Goal: Information Seeking & Learning: Learn about a topic

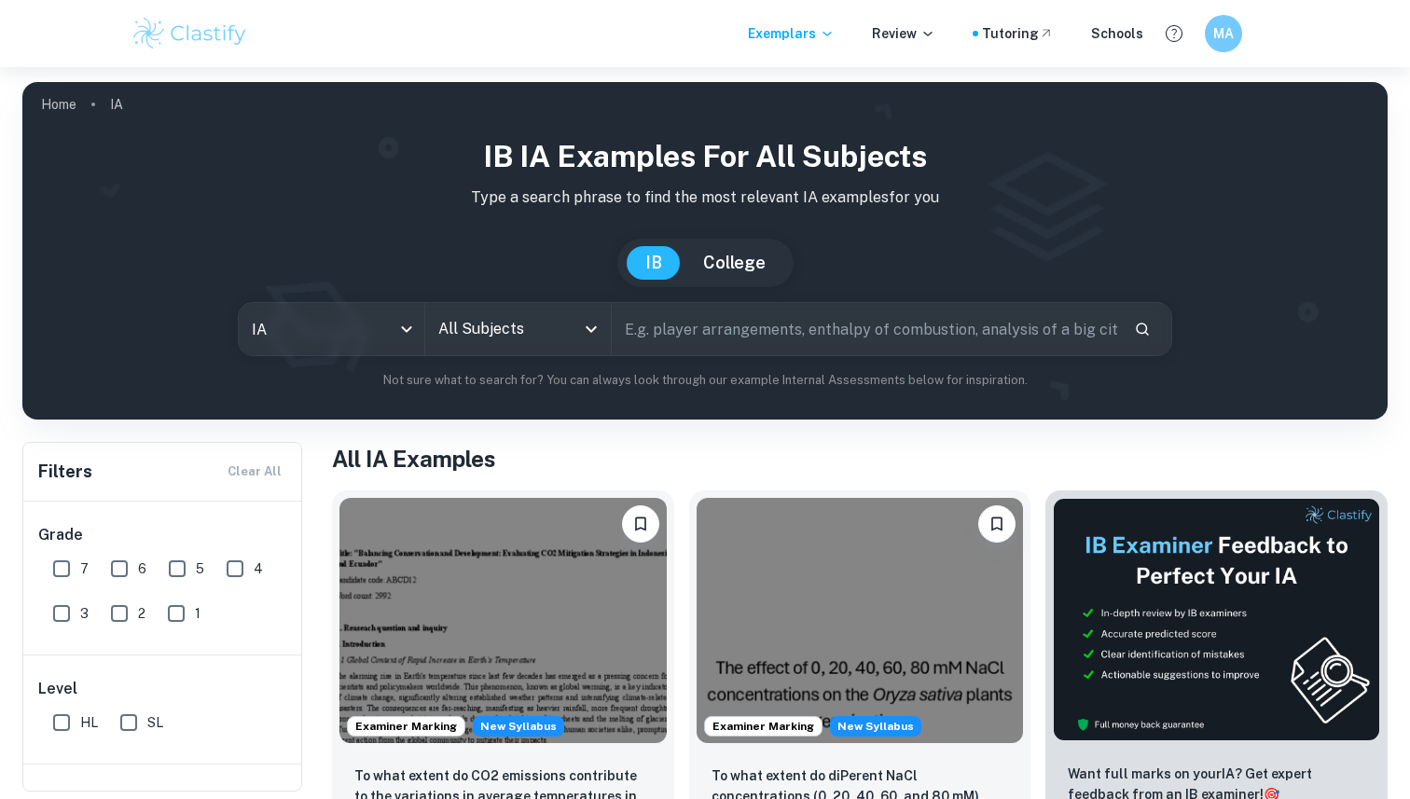
click at [747, 259] on button "College" at bounding box center [734, 263] width 100 height 34
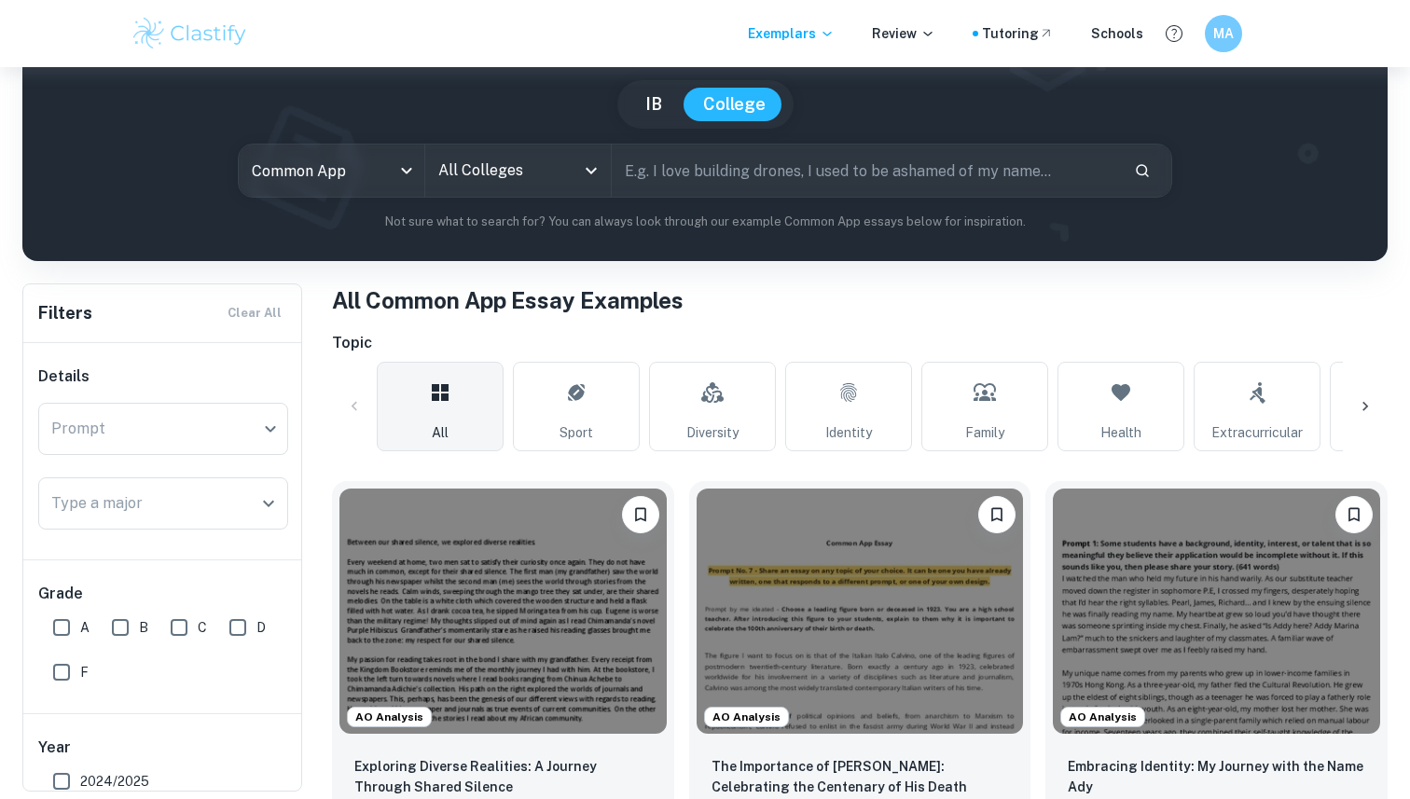
scroll to position [159, 0]
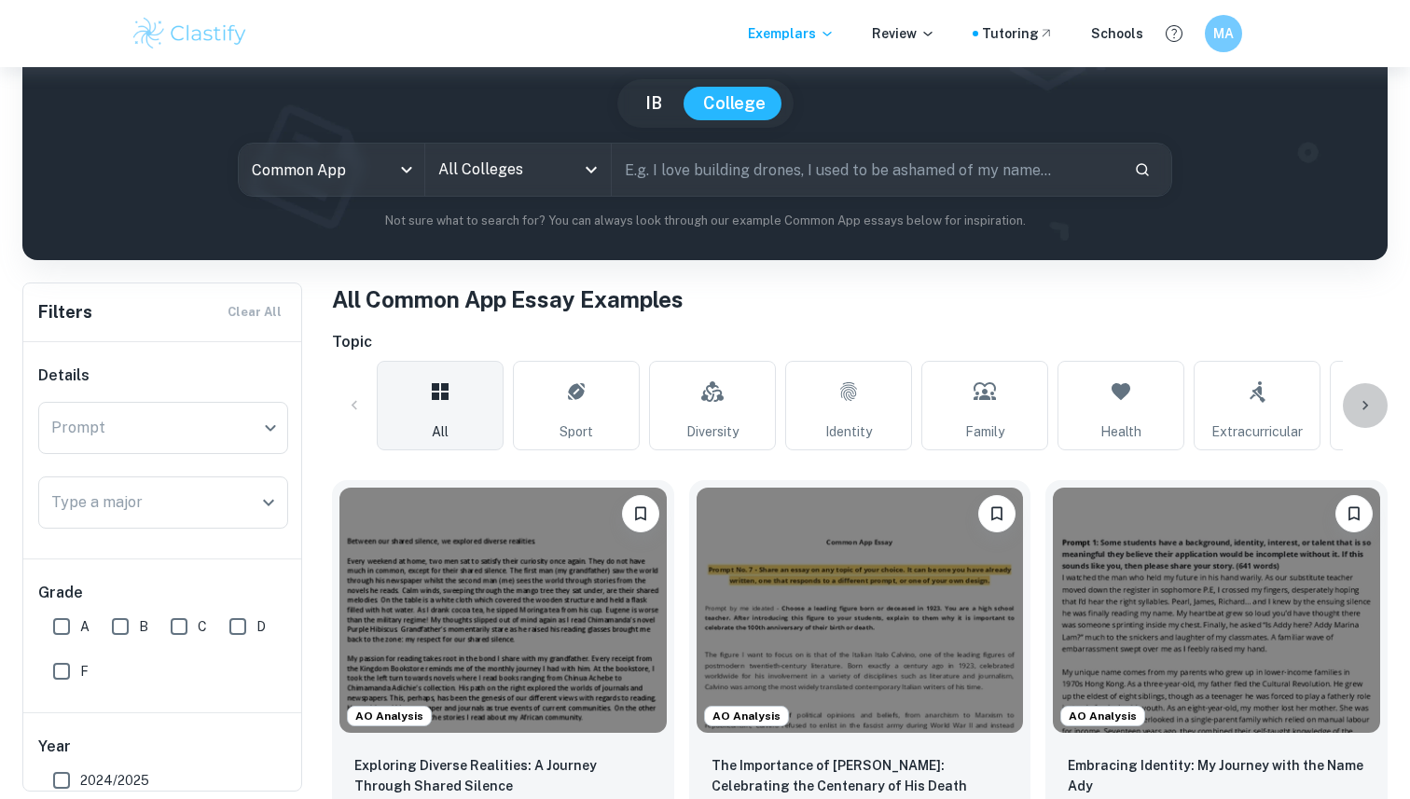
click at [1355, 401] on div at bounding box center [1365, 405] width 45 height 45
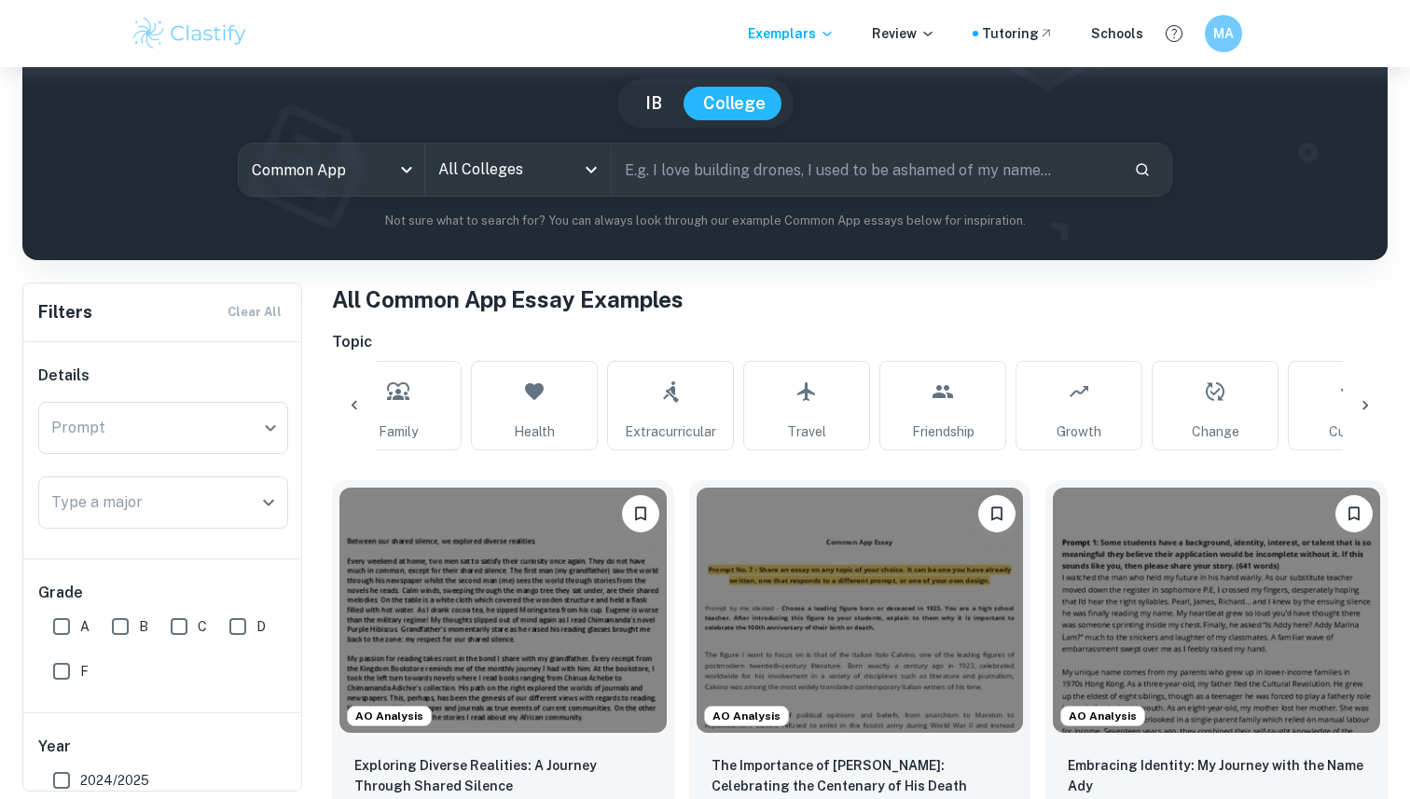
scroll to position [0, 875]
click at [1372, 404] on icon at bounding box center [1365, 405] width 19 height 19
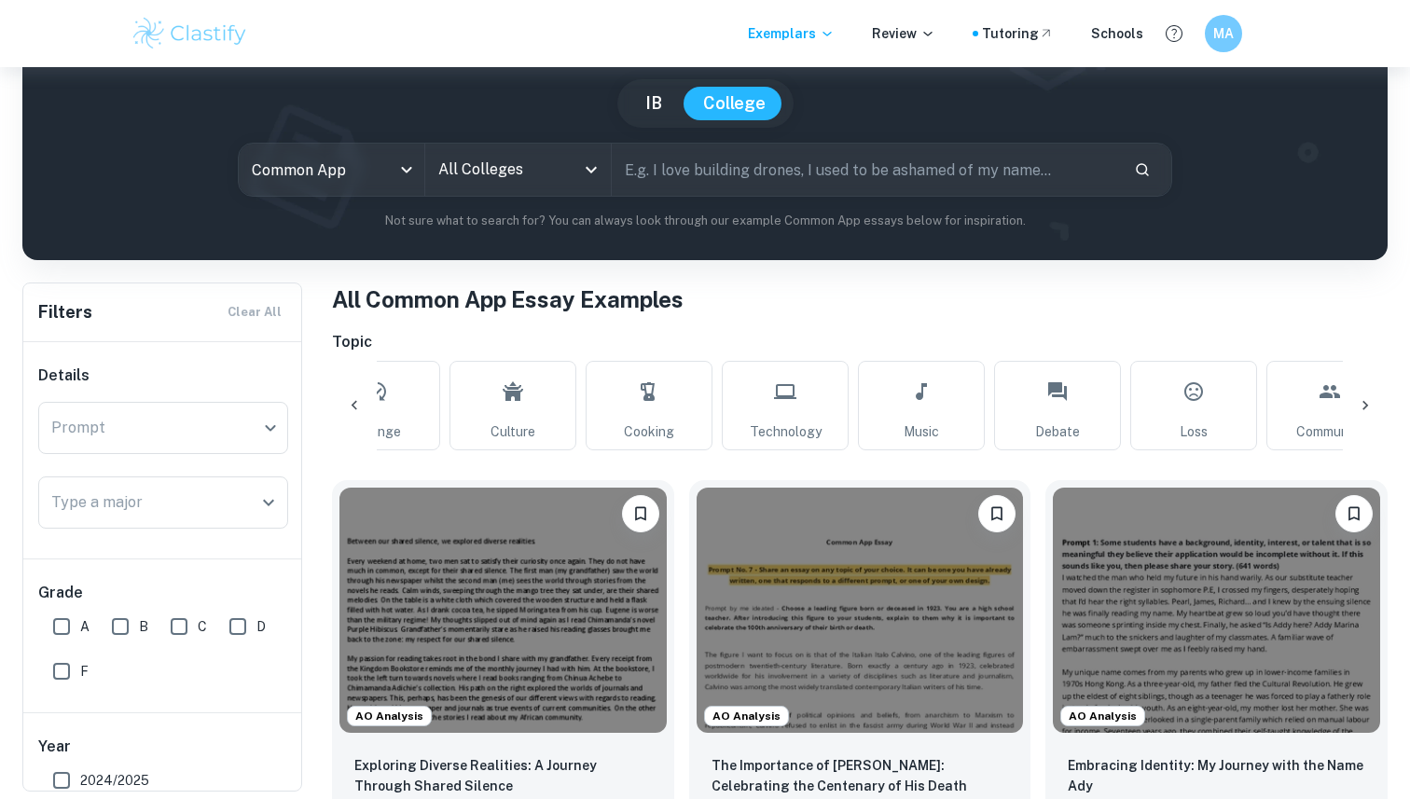
scroll to position [0, 1749]
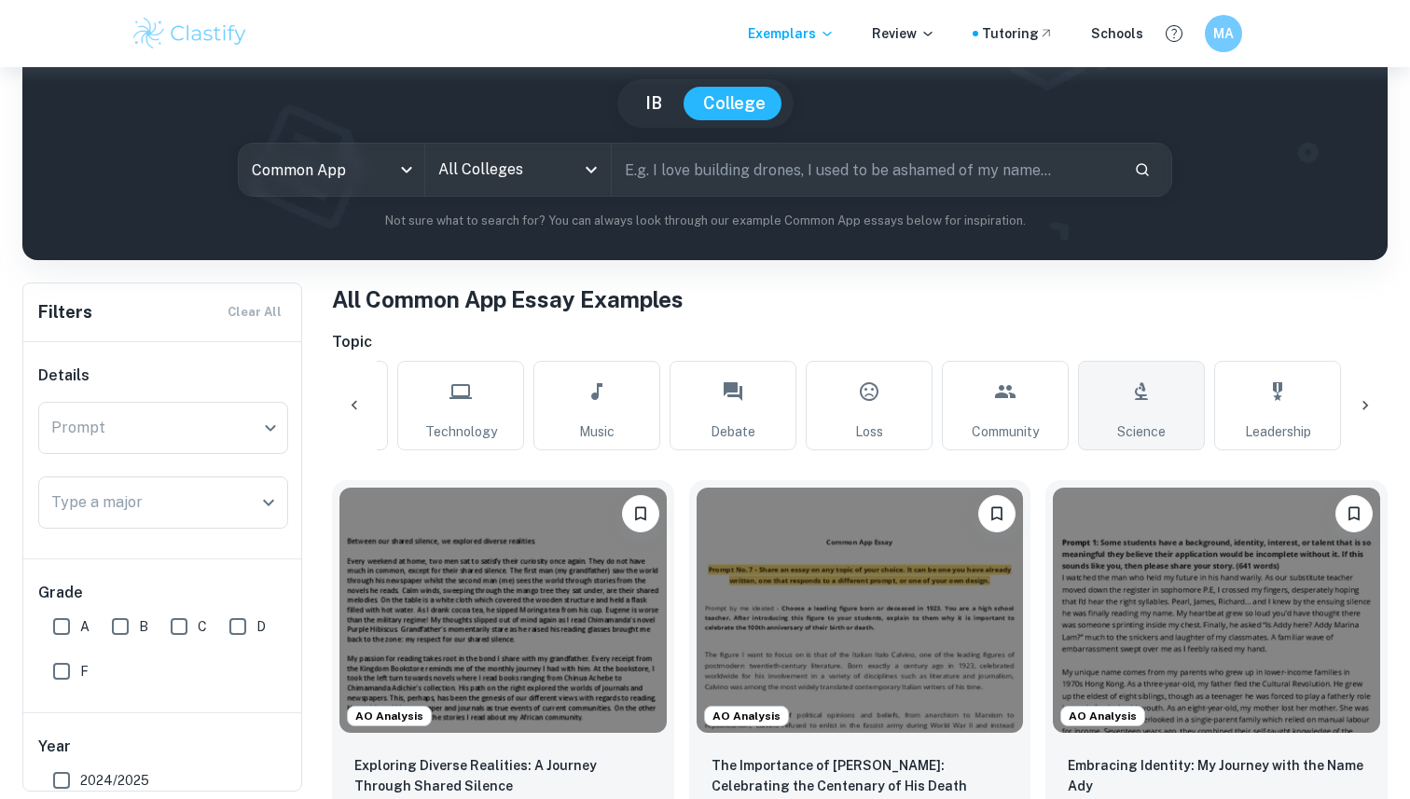
click at [1141, 381] on icon at bounding box center [1141, 391] width 22 height 45
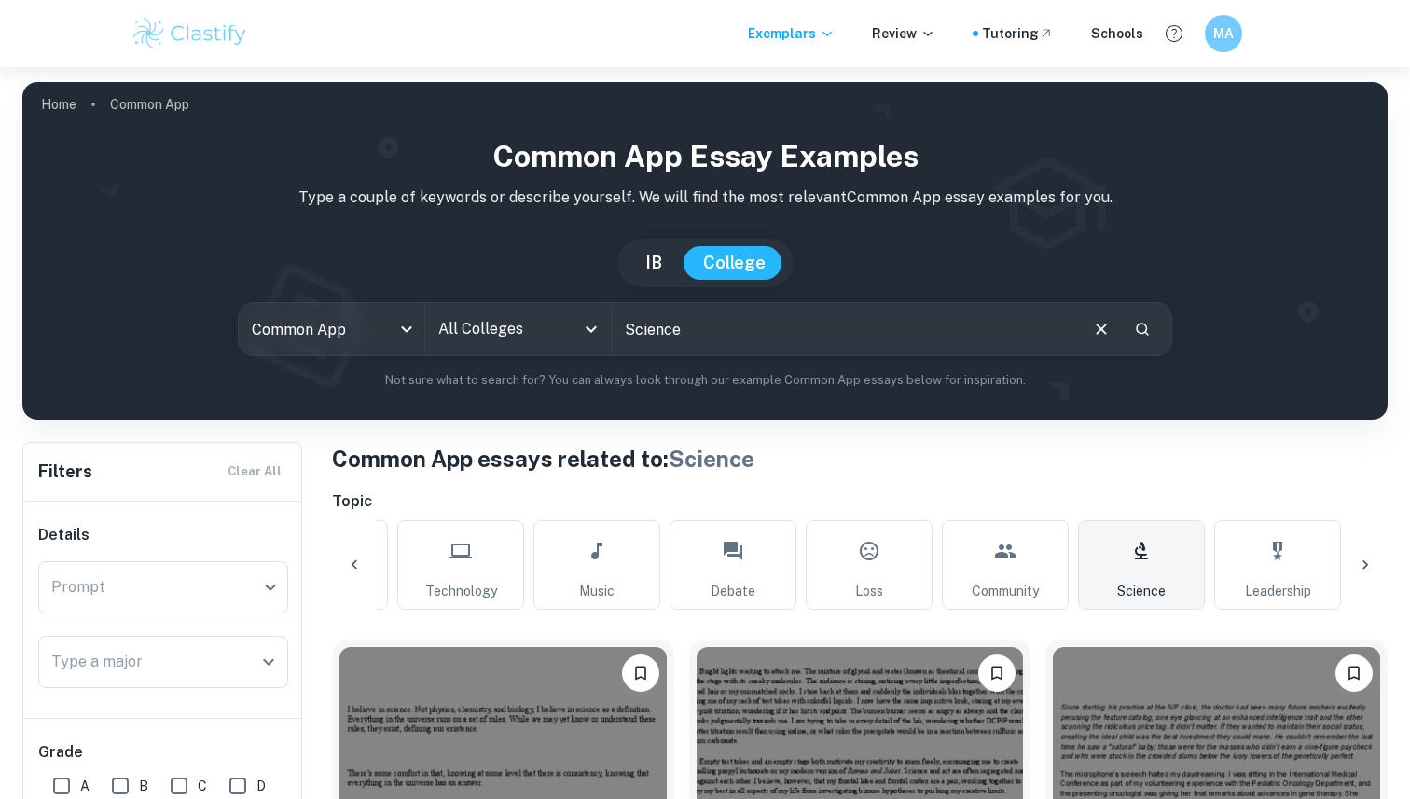
scroll to position [90, 0]
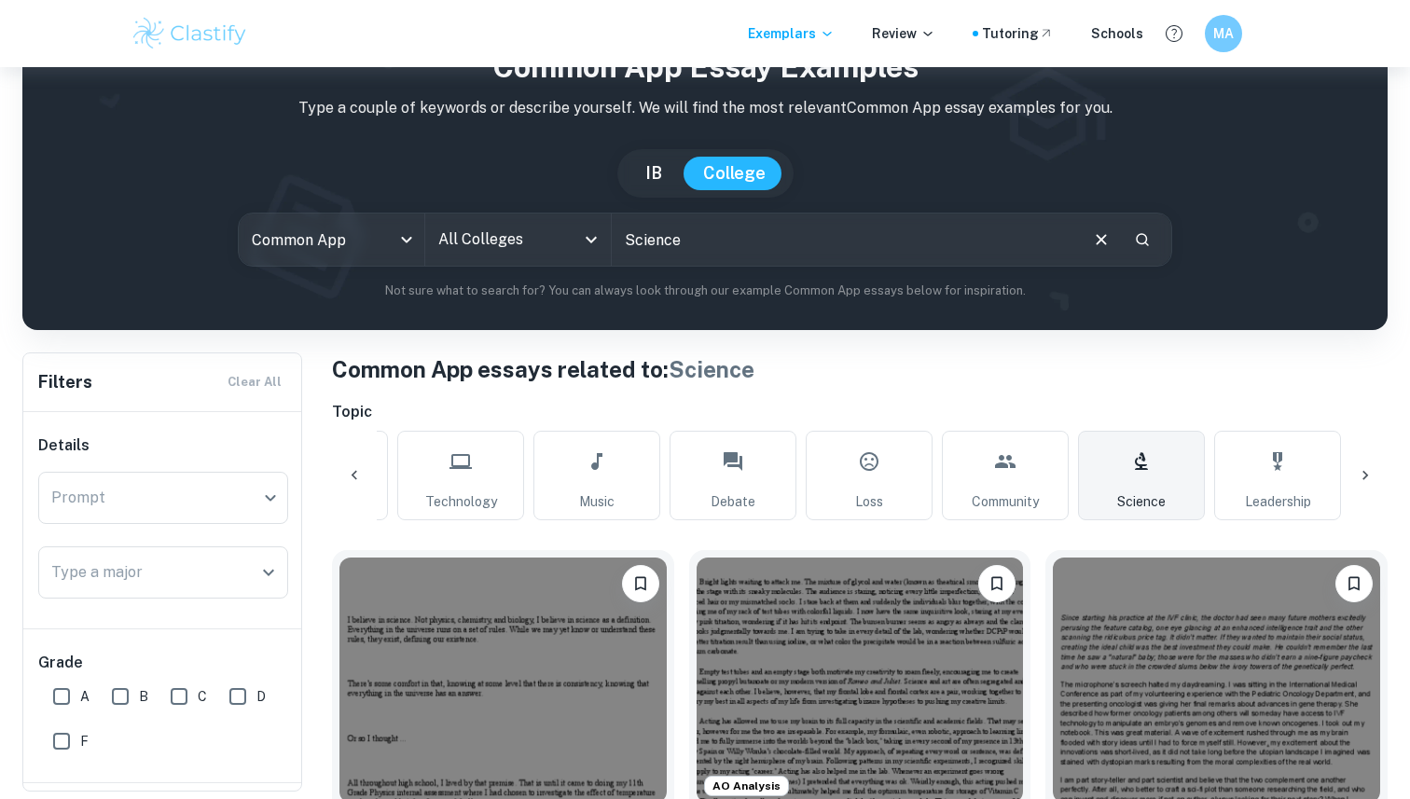
drag, startPoint x: 793, startPoint y: 247, endPoint x: 609, endPoint y: 243, distance: 183.7
click at [609, 243] on div "Common App ia All Colleges All Colleges ​" at bounding box center [705, 240] width 934 height 54
type input "Science"
type input "dentistry"
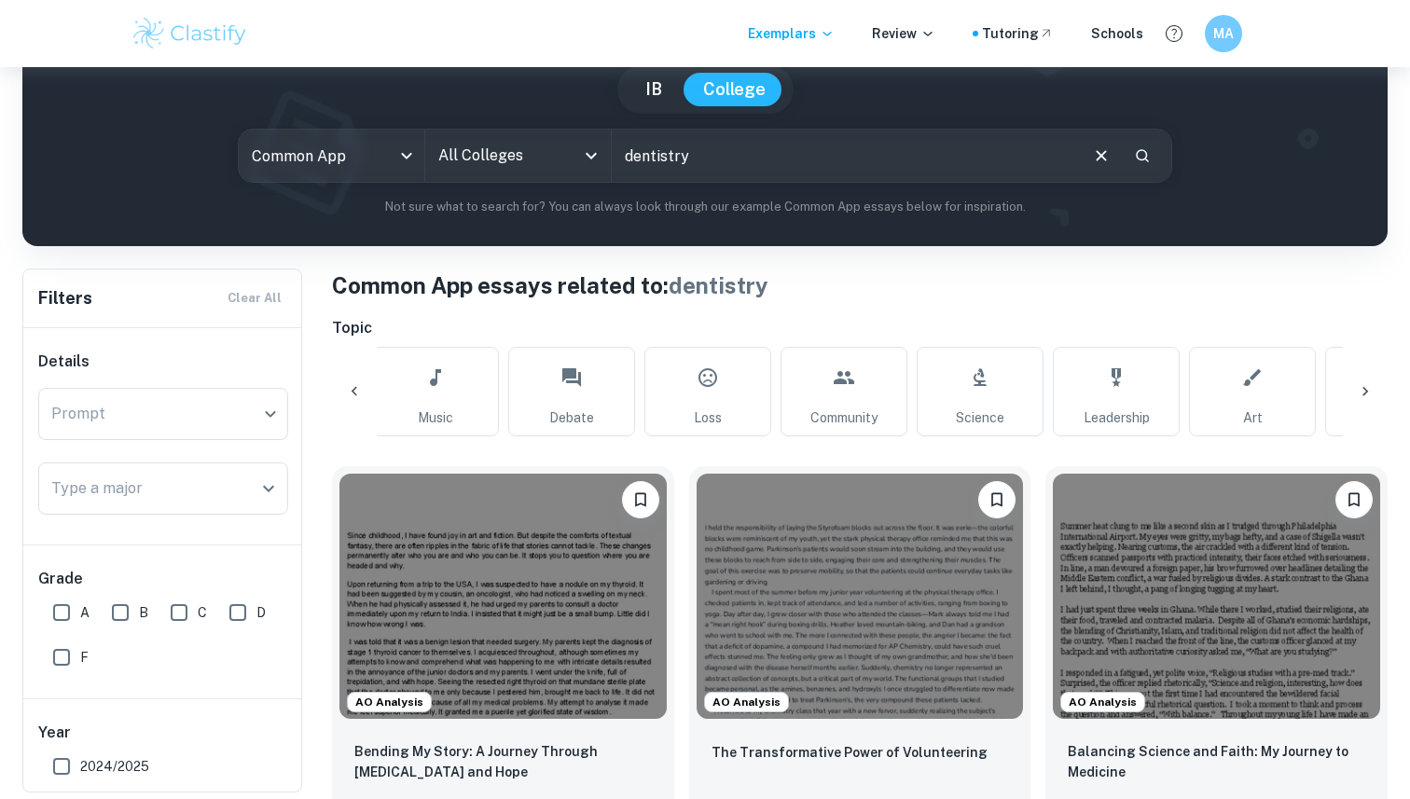
scroll to position [0, 2020]
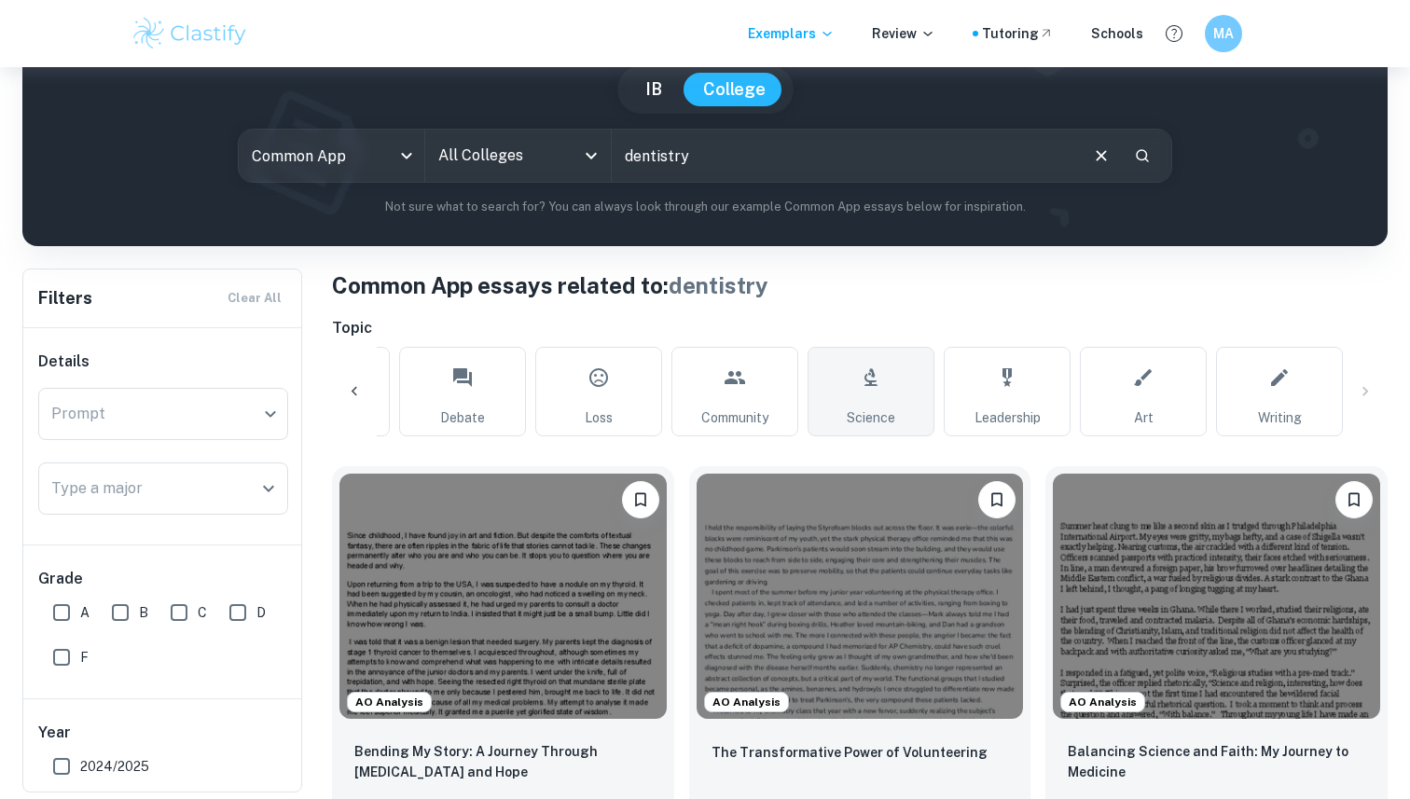
click at [855, 411] on span "Science" at bounding box center [871, 417] width 48 height 21
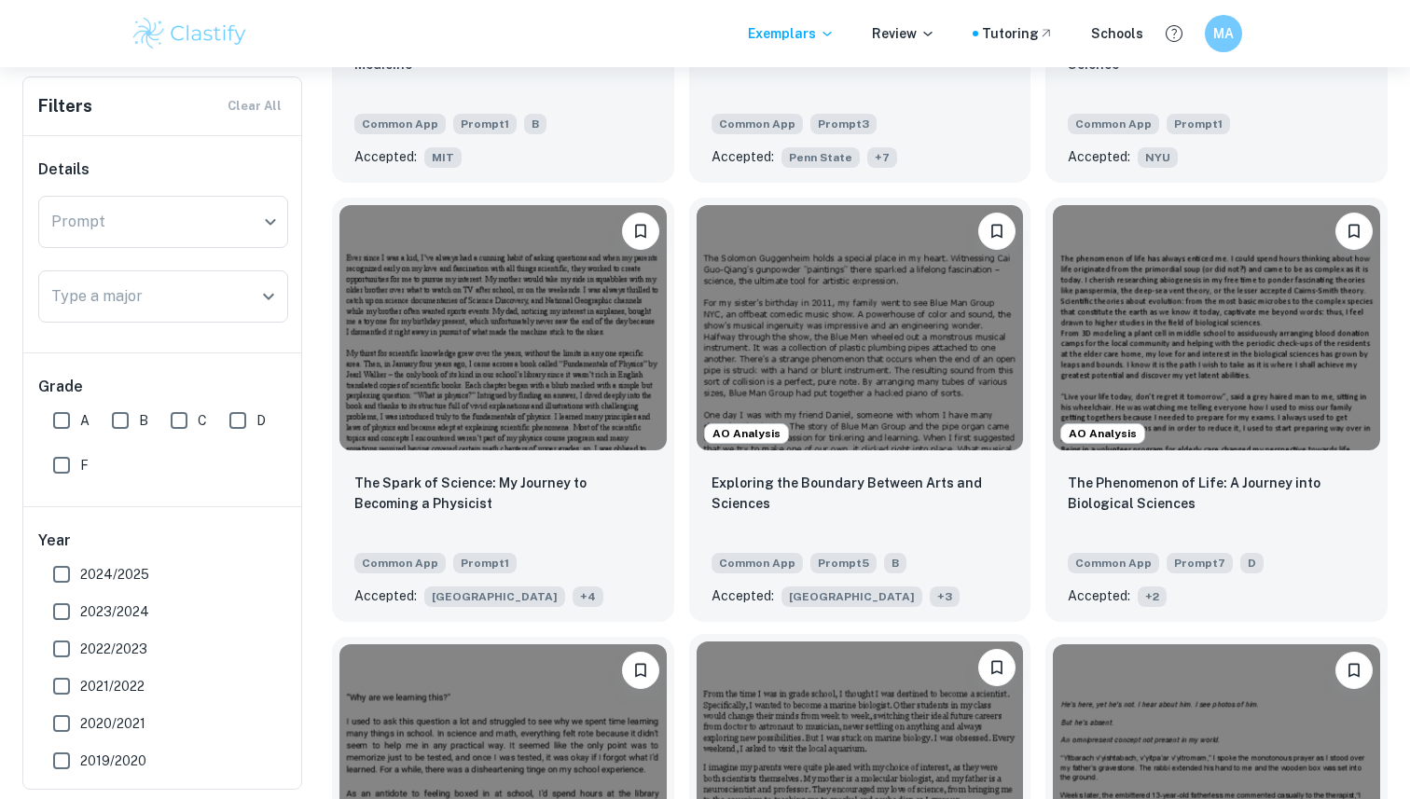
scroll to position [1229, 0]
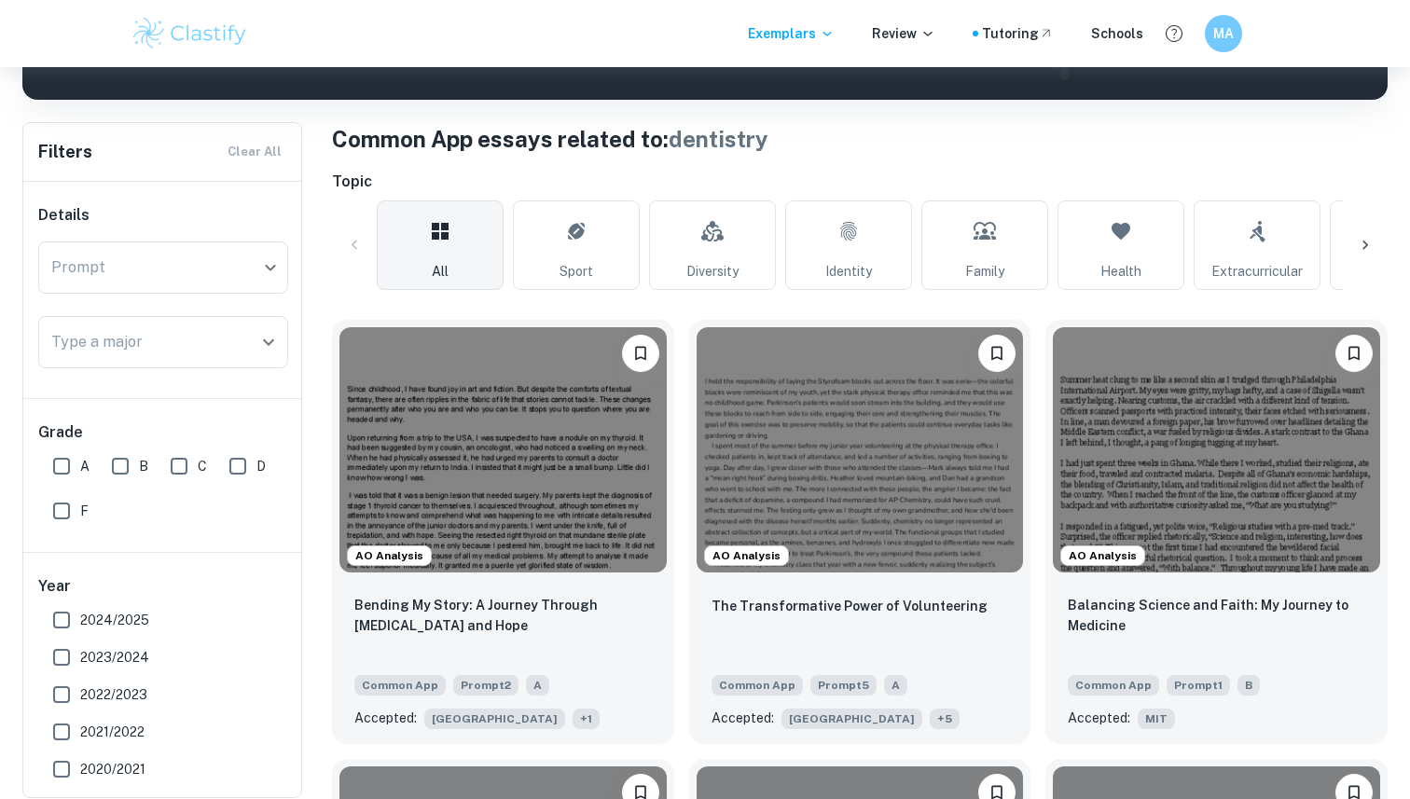
scroll to position [351, 0]
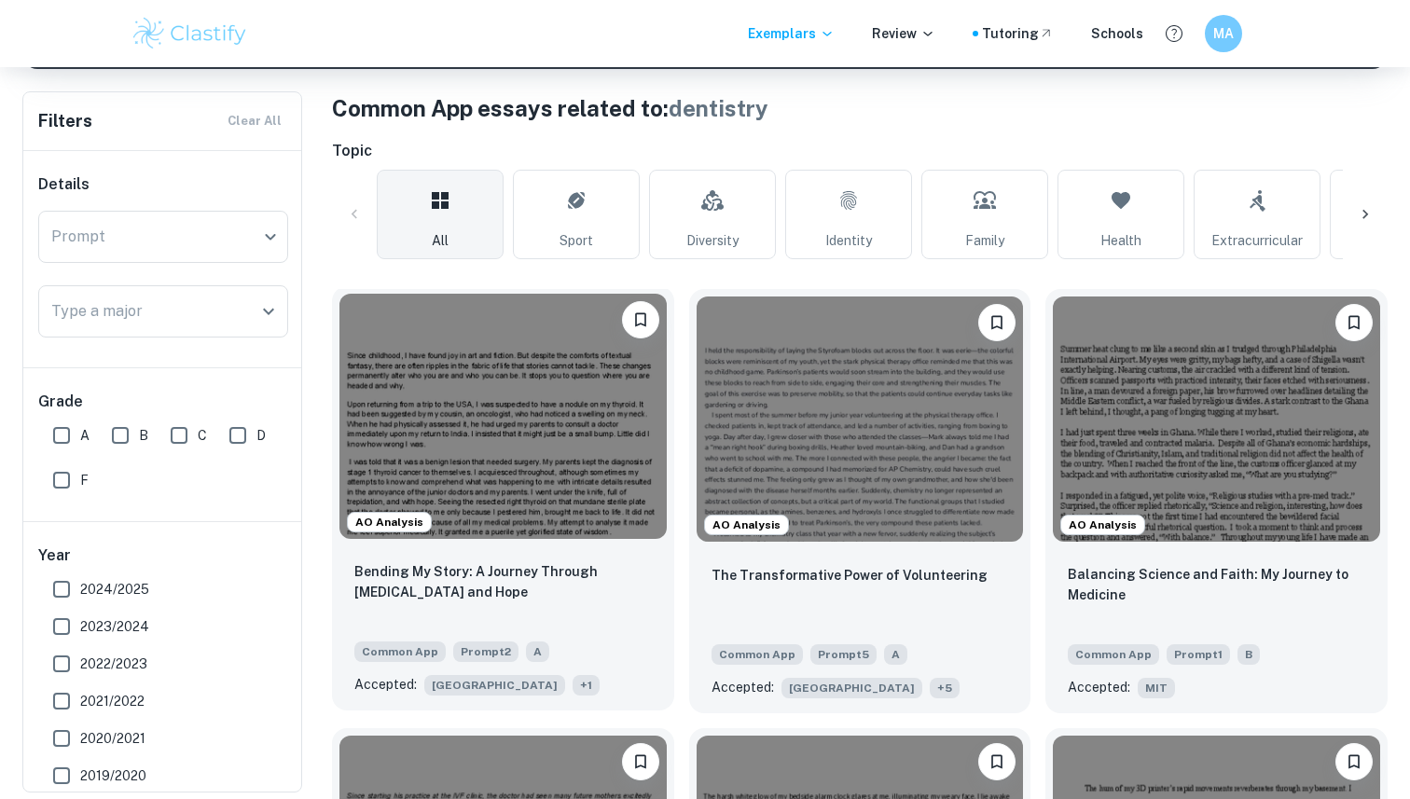
click at [567, 561] on p "Bending My Story: A Journey Through [MEDICAL_DATA] and Hope" at bounding box center [502, 581] width 297 height 41
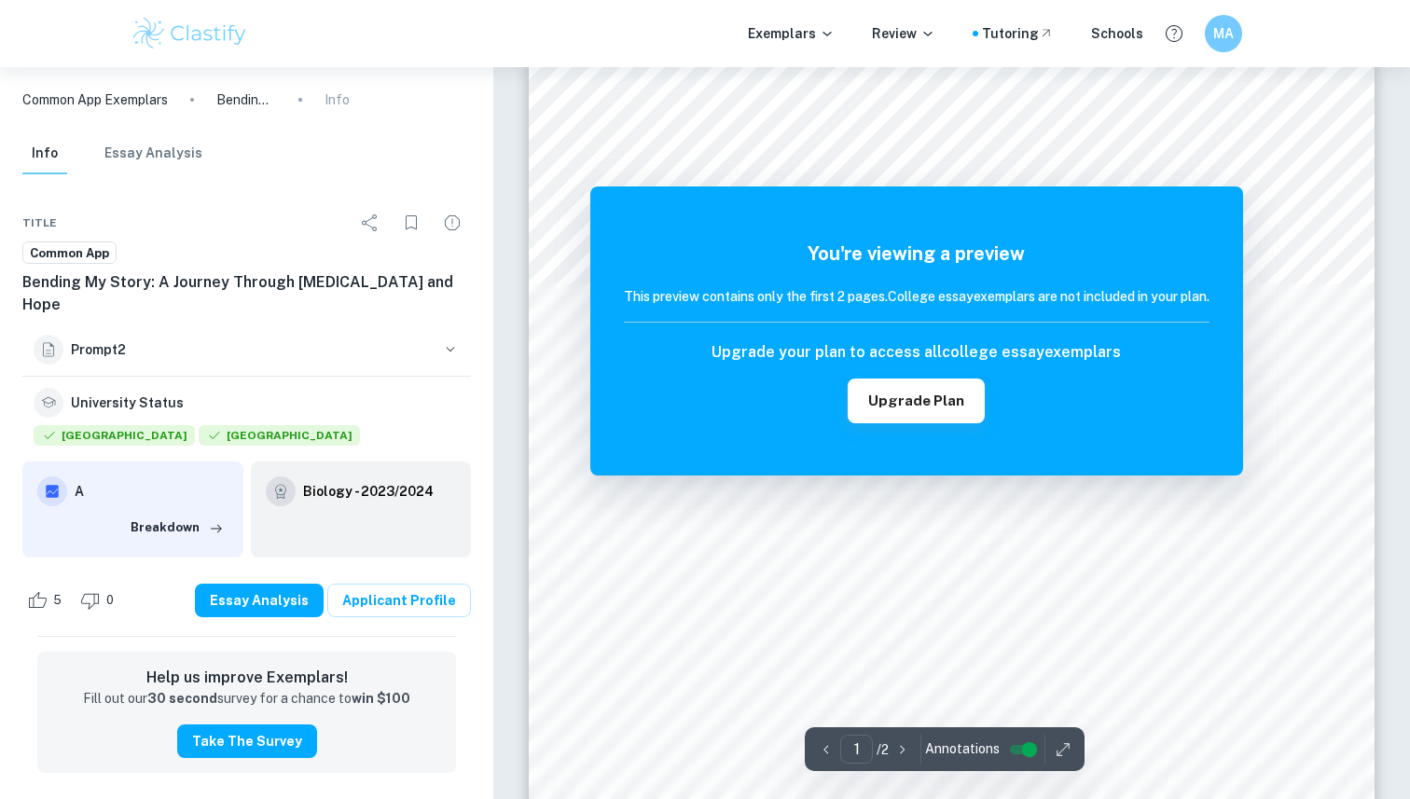
scroll to position [151, 0]
